Goal: Transaction & Acquisition: Purchase product/service

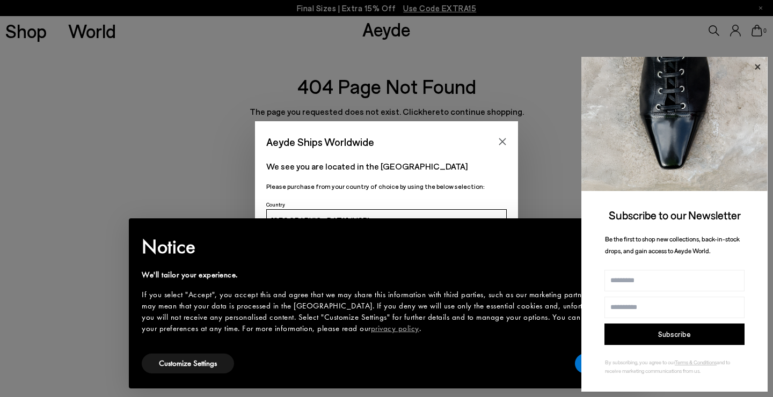
click at [759, 70] on icon at bounding box center [758, 67] width 14 height 14
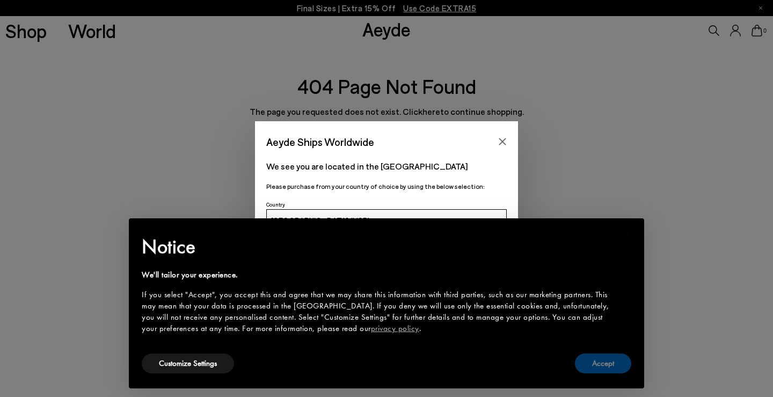
click at [608, 371] on button "Accept" at bounding box center [603, 364] width 56 height 20
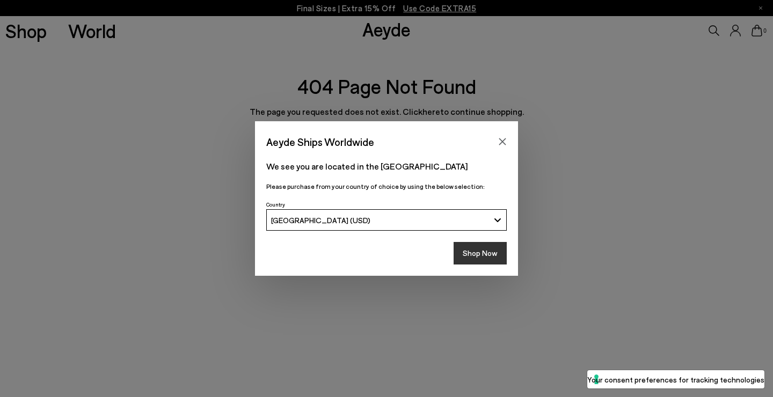
click at [492, 257] on button "Shop Now" at bounding box center [480, 253] width 53 height 23
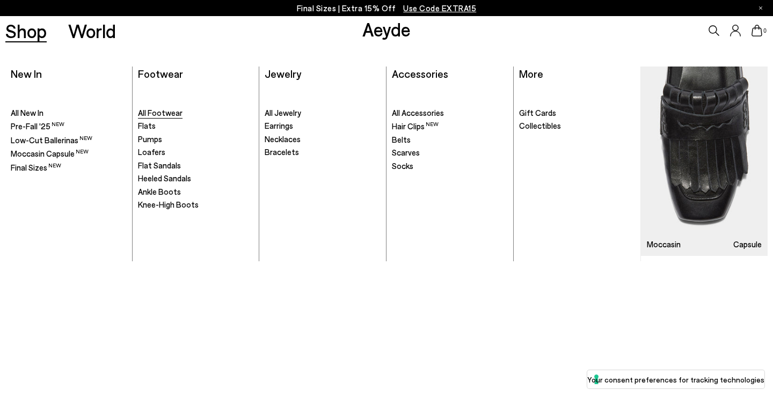
click at [165, 115] on span "All Footwear" at bounding box center [160, 113] width 45 height 10
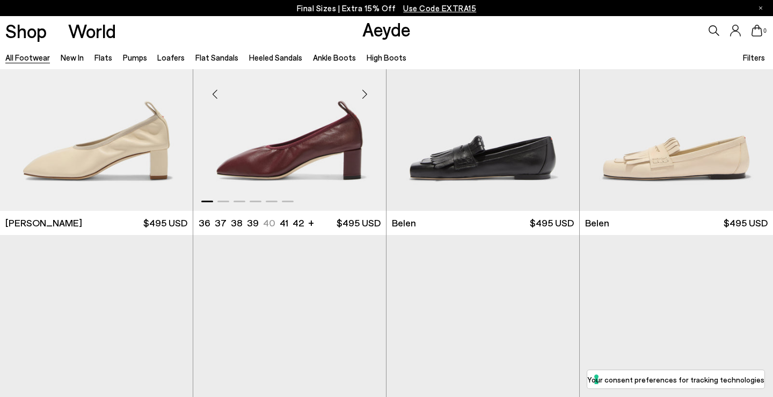
scroll to position [448, 1]
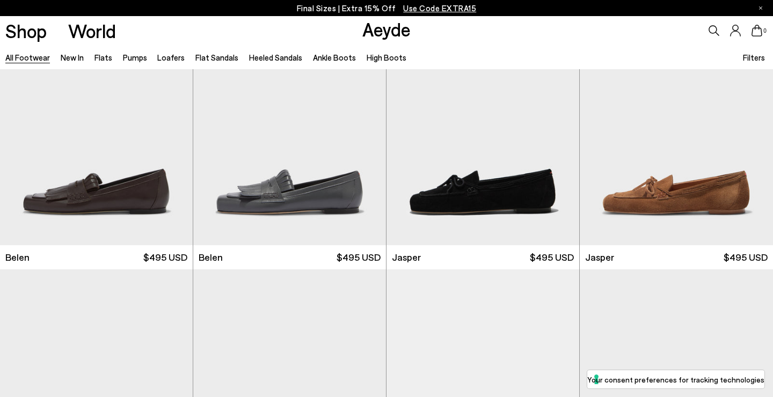
scroll to position [600, 0]
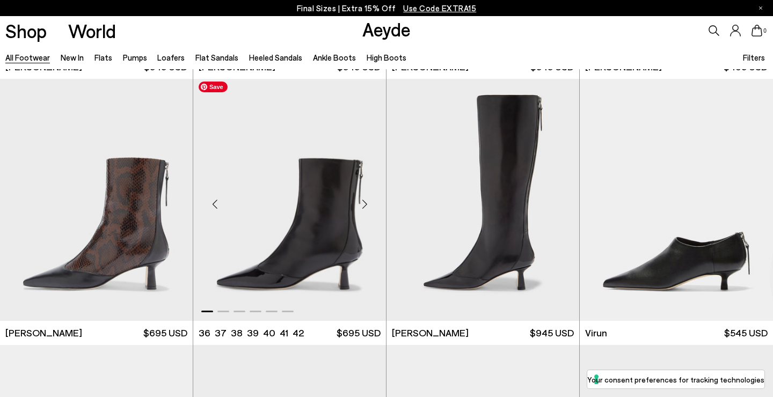
scroll to position [3224, 1]
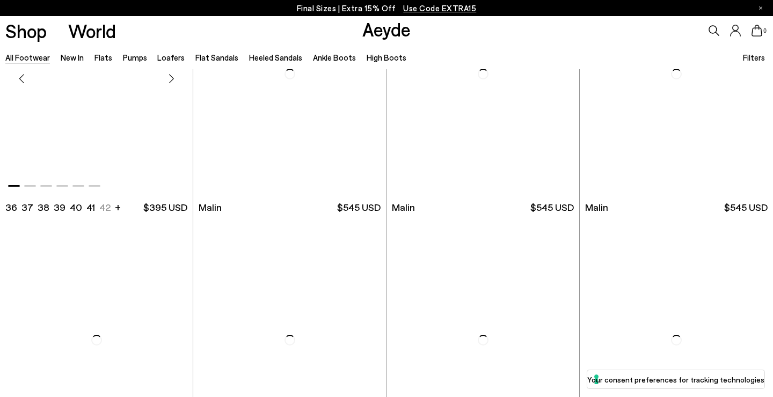
scroll to position [4916, 0]
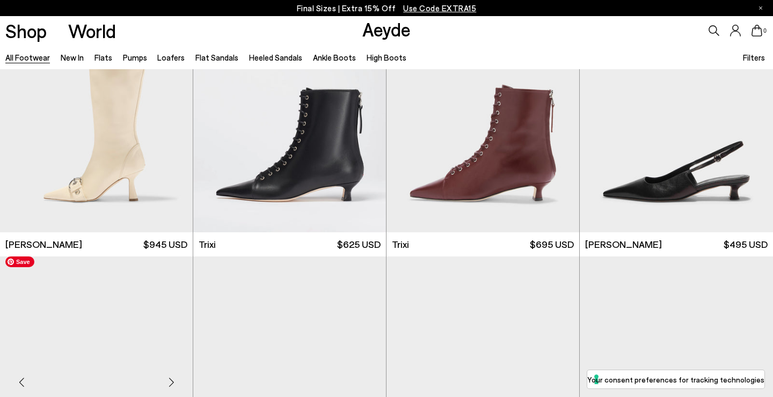
scroll to position [6740, 0]
